Goal: Find specific page/section: Find specific page/section

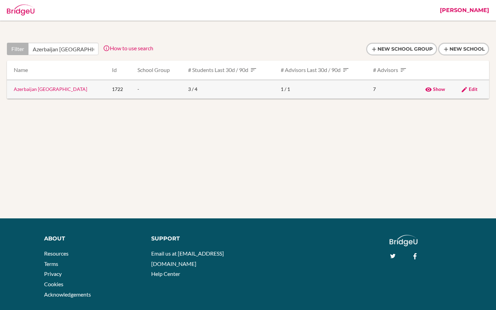
scroll to position [0, 4]
type input "Azerbaijan British College"
click at [435, 92] on td "Show" at bounding box center [437, 89] width 36 height 19
click at [435, 89] on span "Show" at bounding box center [439, 89] width 12 height 6
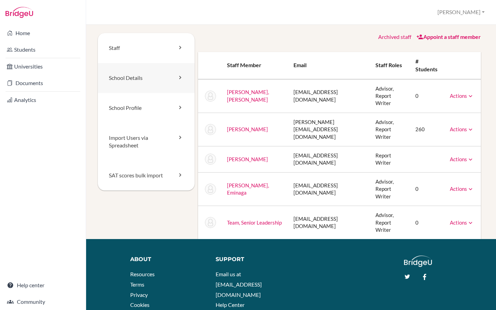
click at [150, 71] on link "School Details" at bounding box center [146, 78] width 97 height 30
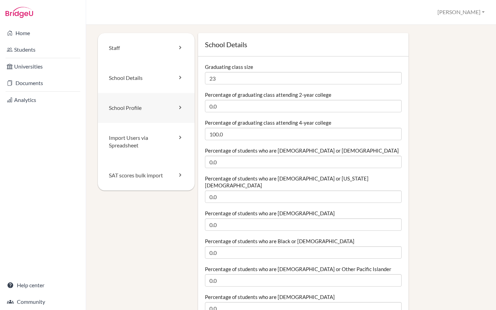
click at [141, 114] on link "School Profile" at bounding box center [146, 108] width 97 height 30
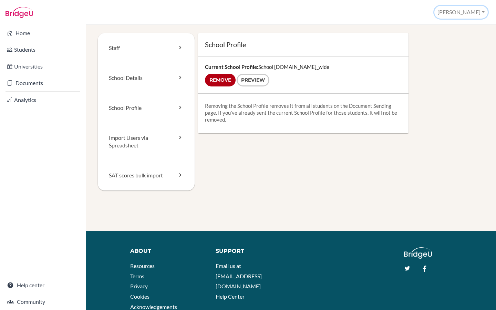
click at [480, 12] on button "[PERSON_NAME]" at bounding box center [460, 12] width 53 height 13
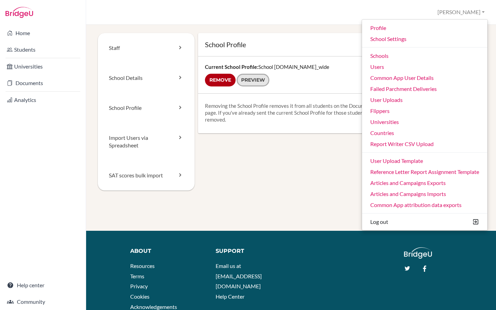
click at [248, 83] on link "Preview" at bounding box center [252, 80] width 33 height 13
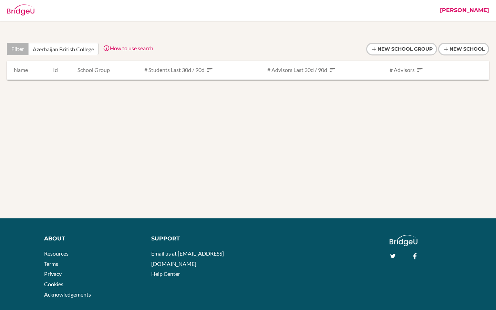
scroll to position [0, 19]
drag, startPoint x: 78, startPoint y: 49, endPoint x: 100, endPoint y: 49, distance: 22.4
click at [100, 49] on div "Filter Azerbaijan British College (ABC) How to use search Filter by school name…" at bounding box center [80, 49] width 146 height 12
type input "Azerbaijan British College"
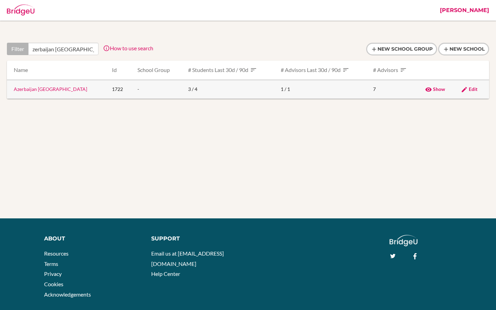
click at [40, 89] on link "Azerbaijan British College" at bounding box center [50, 89] width 73 height 6
